Goal: Find specific page/section: Find specific page/section

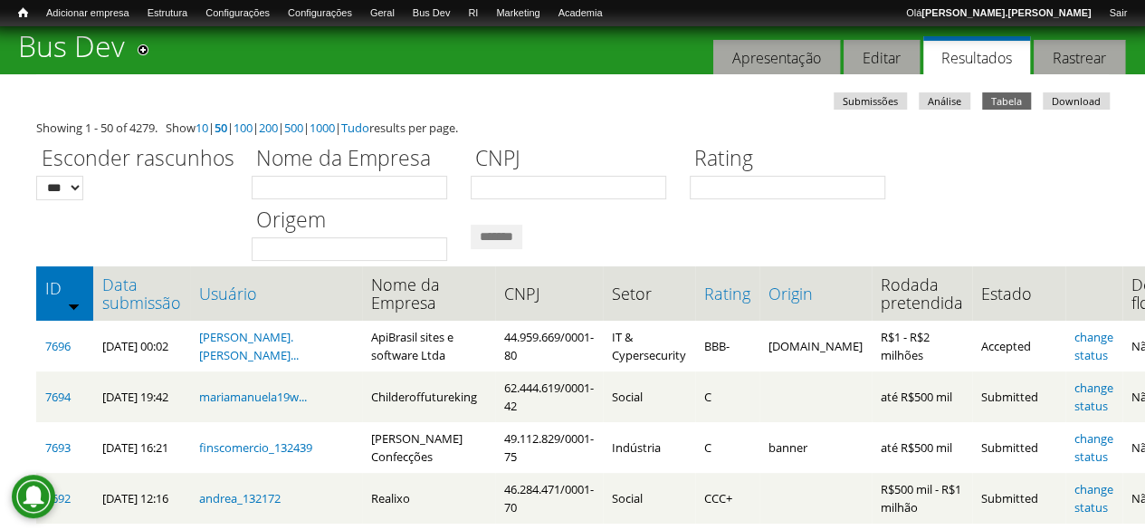
scroll to position [91, 0]
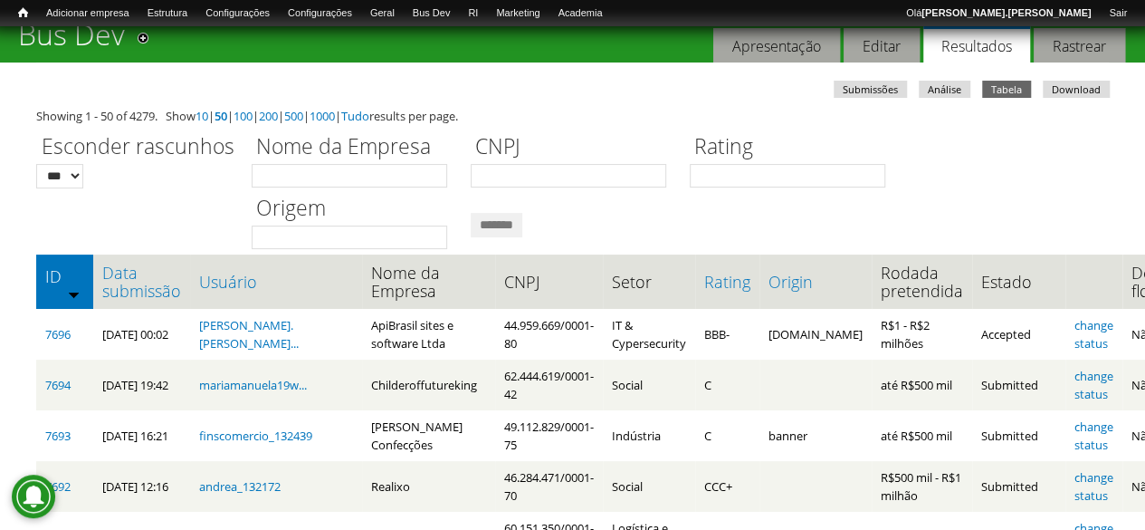
scroll to position [91, 0]
